Goal: Task Accomplishment & Management: Manage account settings

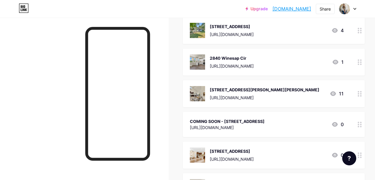
scroll to position [108, 0]
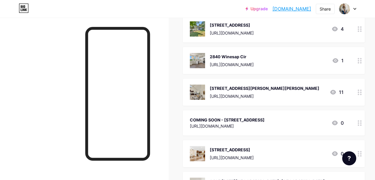
click at [359, 123] on circle at bounding box center [358, 122] width 1 height 1
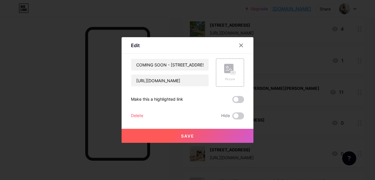
click at [137, 115] on div "Delete" at bounding box center [137, 116] width 12 height 7
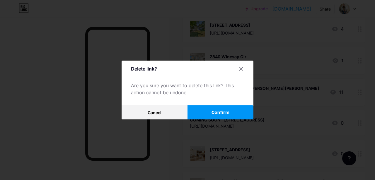
click at [214, 112] on span "Confirm" at bounding box center [221, 113] width 18 height 6
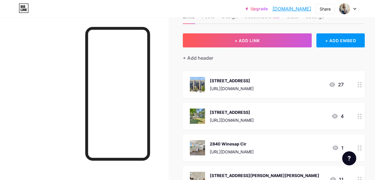
scroll to position [0, 0]
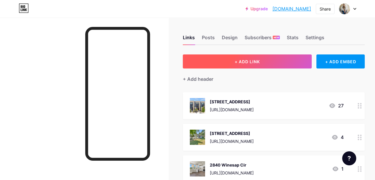
click at [250, 62] on span "+ ADD LINK" at bounding box center [247, 61] width 25 height 5
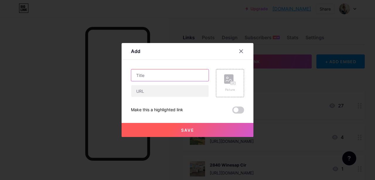
click at [163, 74] on input "text" at bounding box center [169, 75] width 77 height 12
type input "[STREET_ADDRESS]"
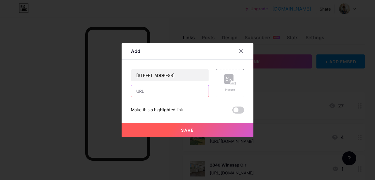
click at [146, 91] on input "text" at bounding box center [169, 91] width 77 height 12
paste input "[URL][DOMAIN_NAME]"
type input "[URL][DOMAIN_NAME]"
click at [227, 82] on rect at bounding box center [228, 78] width 9 height 9
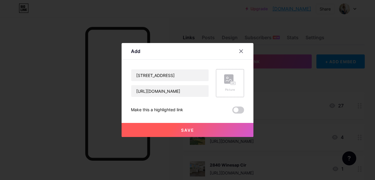
scroll to position [0, 0]
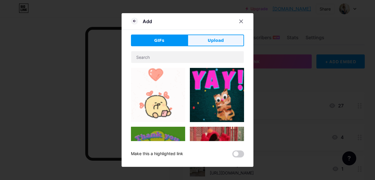
click at [209, 41] on span "Upload" at bounding box center [216, 41] width 16 height 6
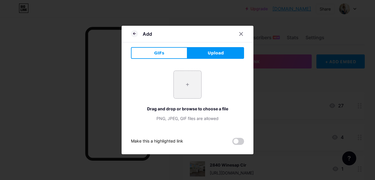
click at [191, 84] on input "file" at bounding box center [188, 85] width 28 height 28
type input "C:\fakepath\Hollowstone-2.jpg"
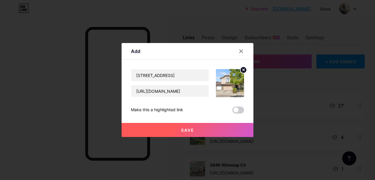
click at [184, 128] on span "Save" at bounding box center [187, 130] width 13 height 5
